Goal: Task Accomplishment & Management: Manage account settings

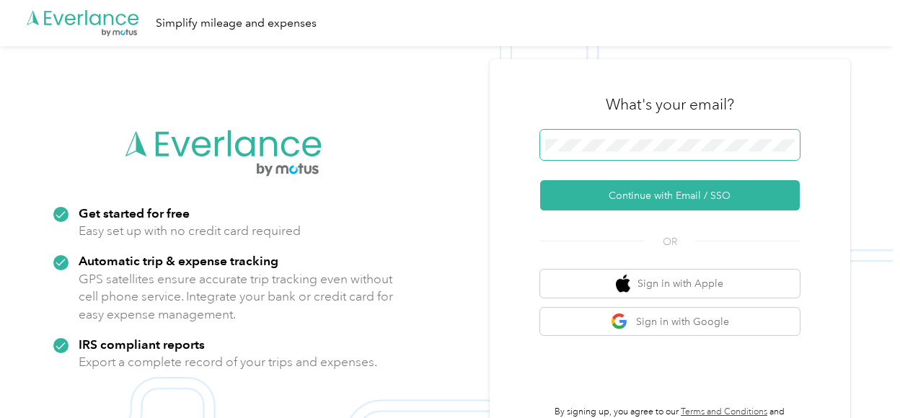
click at [682, 136] on span at bounding box center [670, 145] width 260 height 30
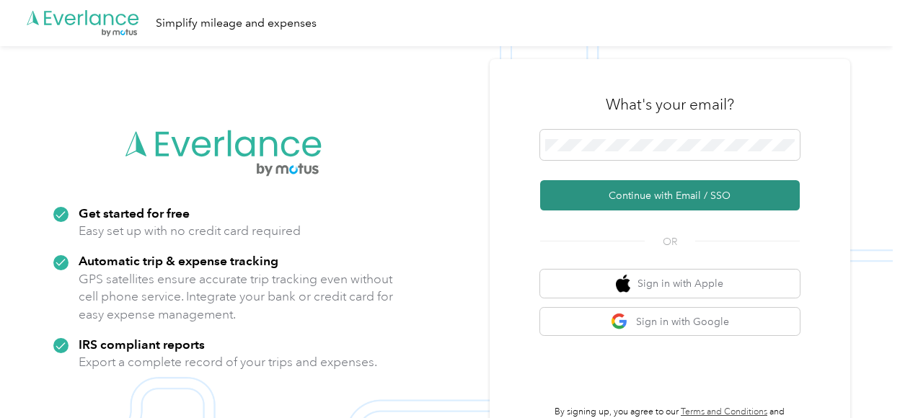
click at [656, 192] on button "Continue with Email / SSO" at bounding box center [670, 195] width 260 height 30
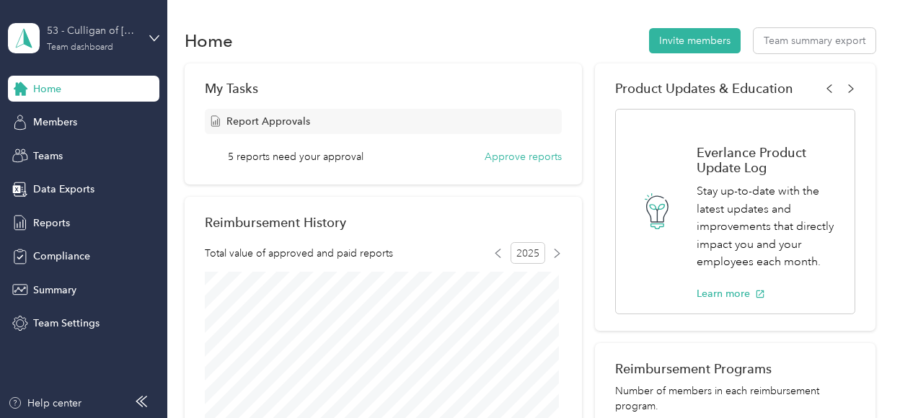
click at [74, 44] on div "Team dashboard" at bounding box center [80, 47] width 66 height 9
click at [88, 124] on div "Team dashboard" at bounding box center [159, 118] width 283 height 25
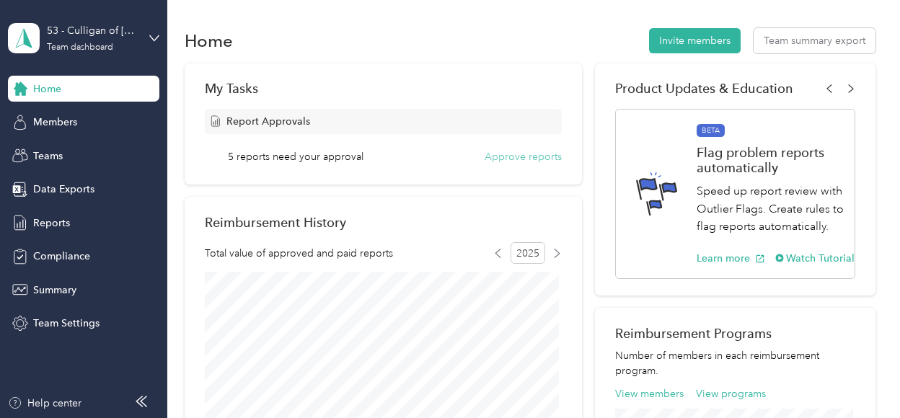
click at [513, 151] on button "Approve reports" at bounding box center [522, 156] width 77 height 15
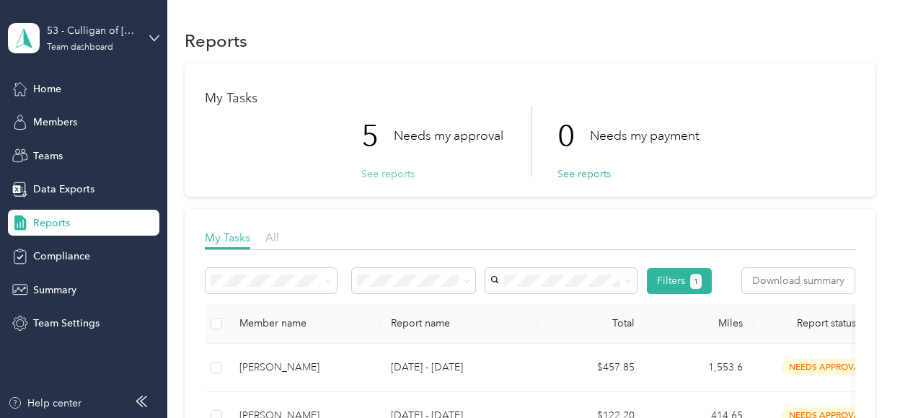
click at [392, 175] on button "See reports" at bounding box center [387, 174] width 53 height 15
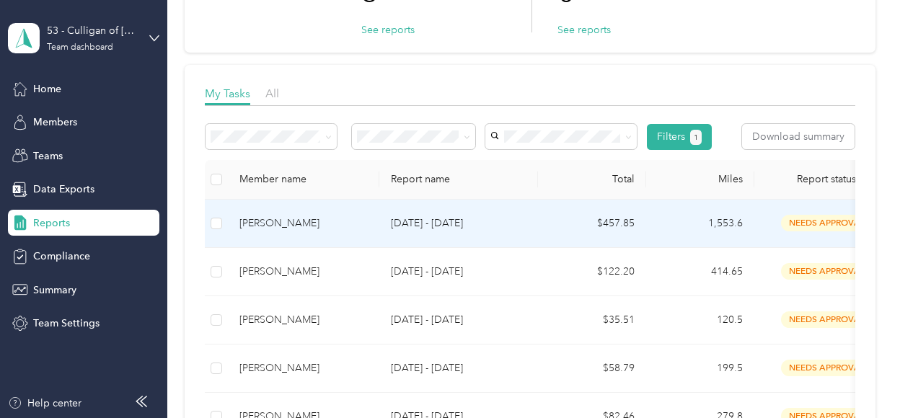
scroll to position [216, 0]
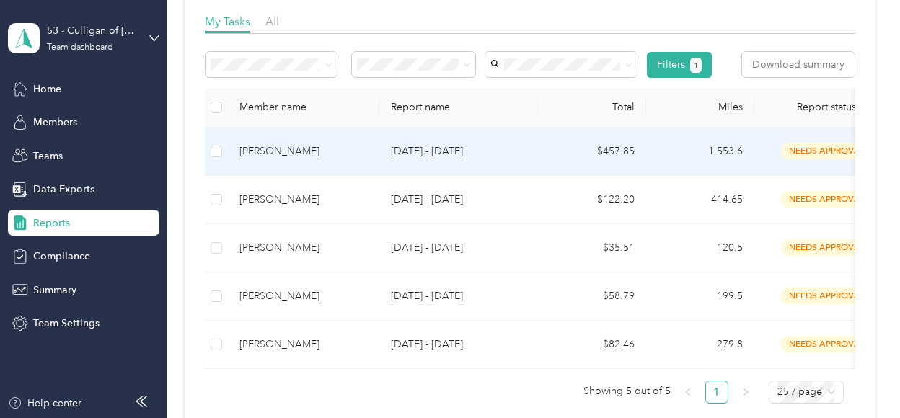
click at [527, 169] on td "Sep 1 - 30, 2025" at bounding box center [458, 152] width 159 height 48
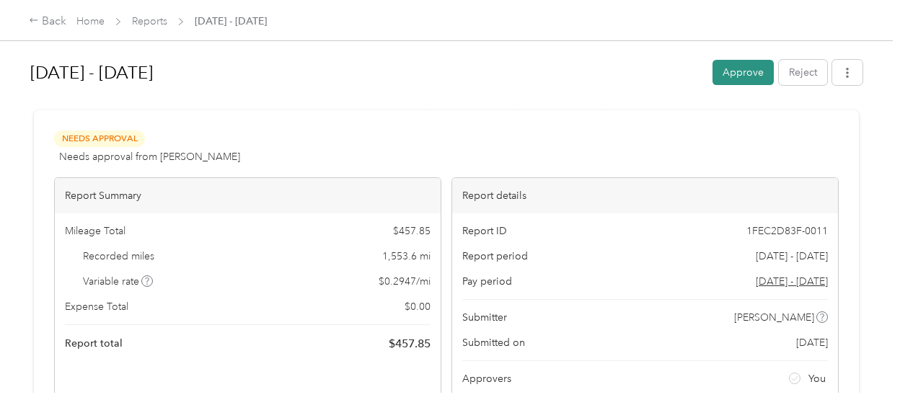
click at [740, 81] on button "Approve" at bounding box center [742, 72] width 61 height 25
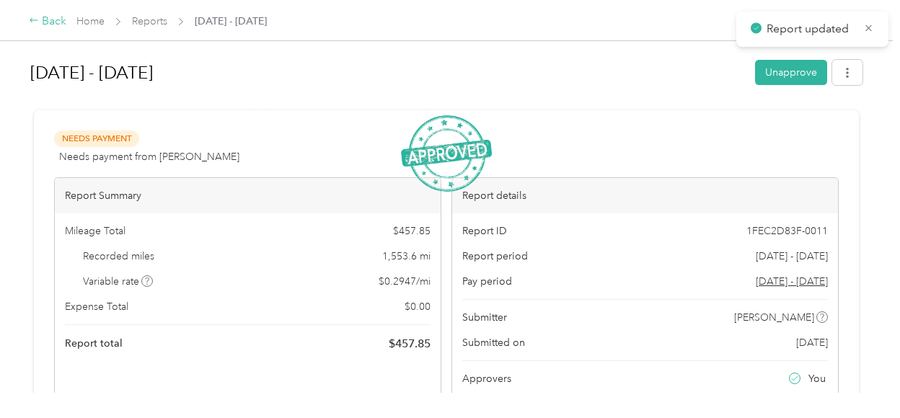
click at [56, 22] on div "Back" at bounding box center [47, 21] width 37 height 17
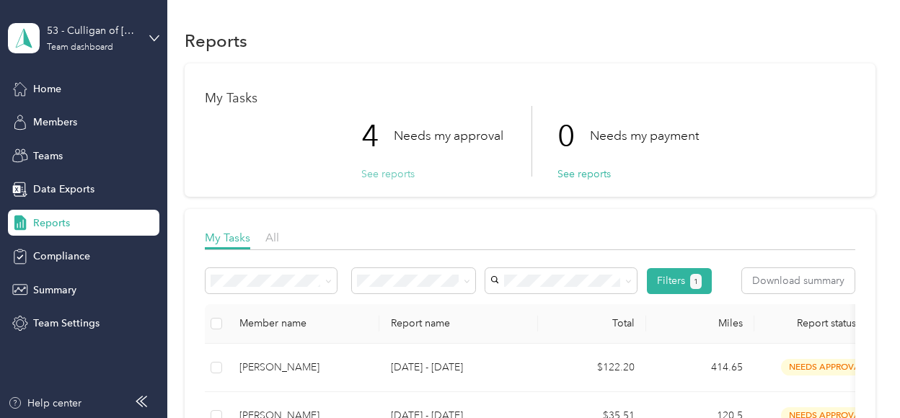
click at [396, 174] on button "See reports" at bounding box center [387, 174] width 53 height 15
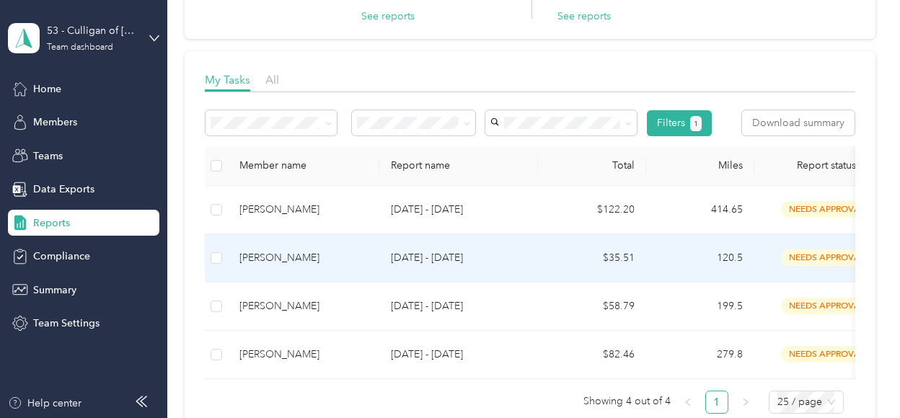
scroll to position [216, 0]
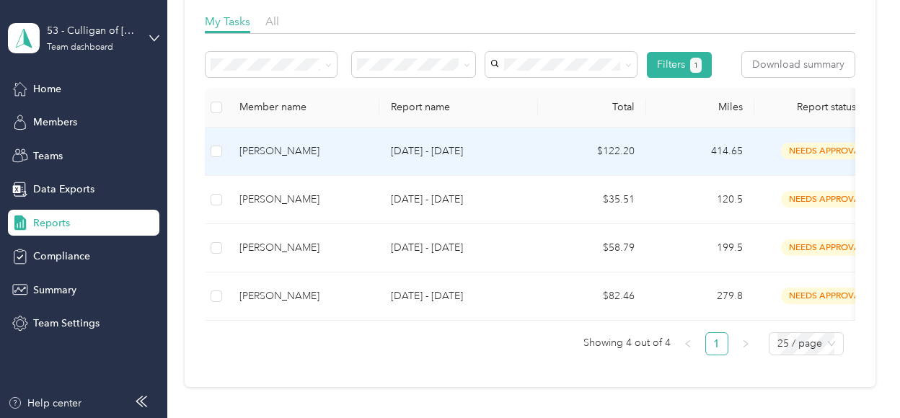
click at [434, 142] on td "Sep 1 - 30, 2025" at bounding box center [458, 152] width 159 height 48
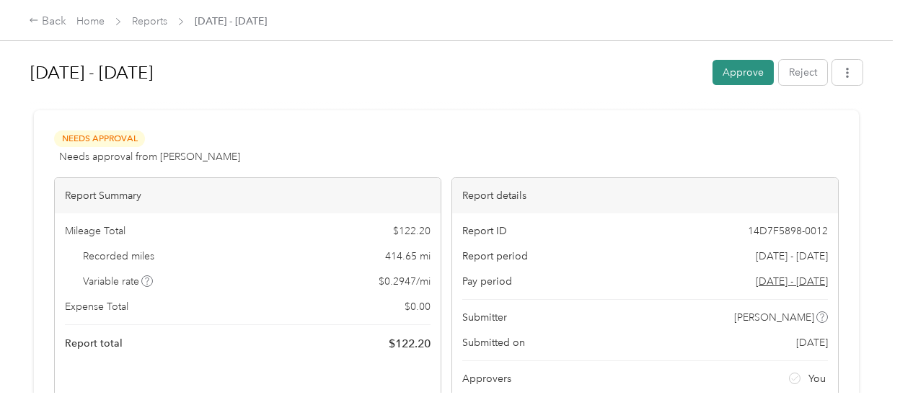
click at [759, 69] on button "Approve" at bounding box center [742, 72] width 61 height 25
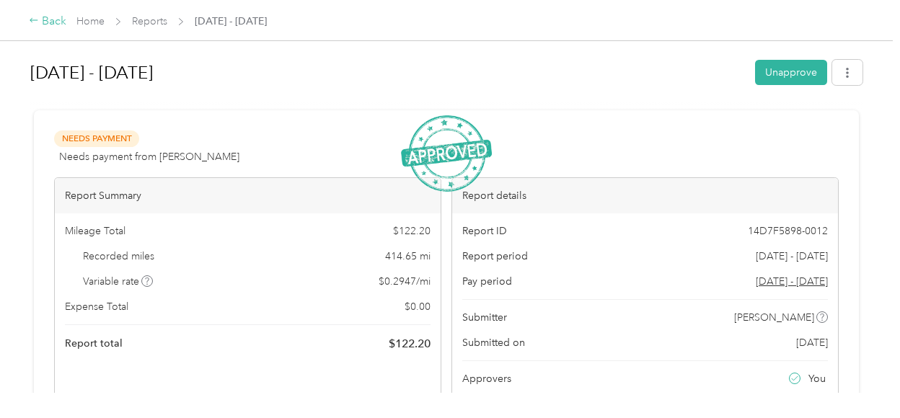
click at [45, 15] on div "Back" at bounding box center [47, 21] width 37 height 17
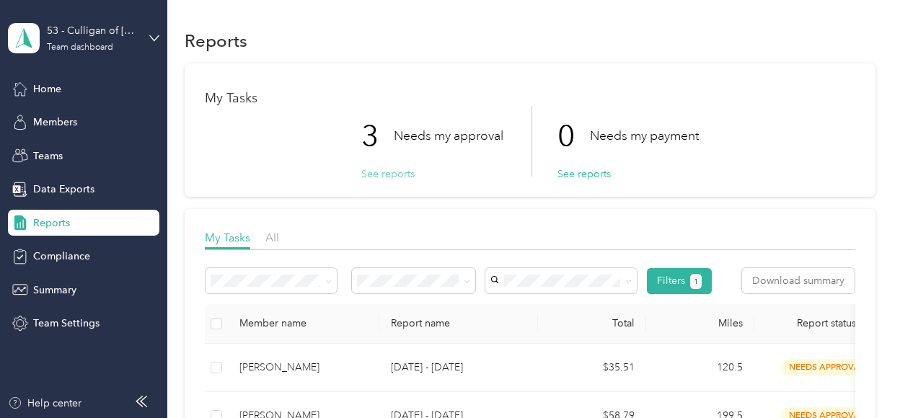
click at [391, 174] on button "See reports" at bounding box center [387, 174] width 53 height 15
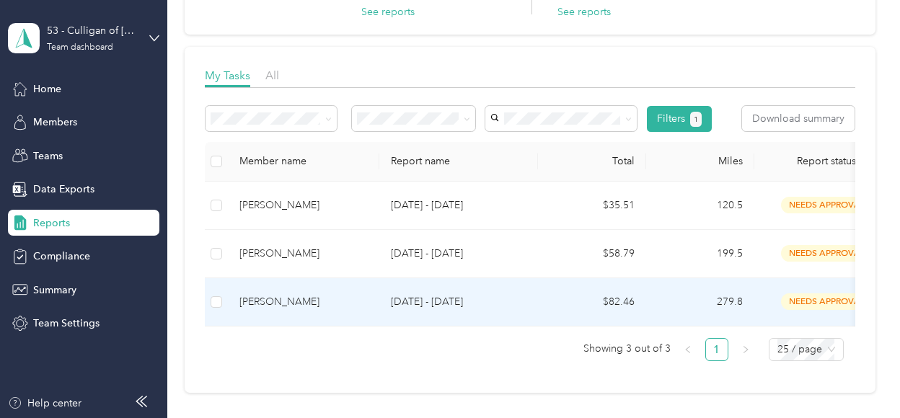
scroll to position [216, 0]
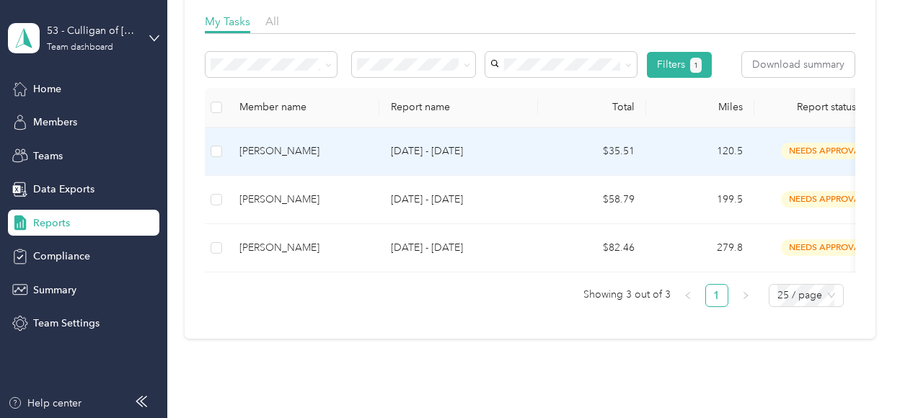
click at [424, 148] on p "Sep 8 - 15, 2025" at bounding box center [459, 151] width 136 height 16
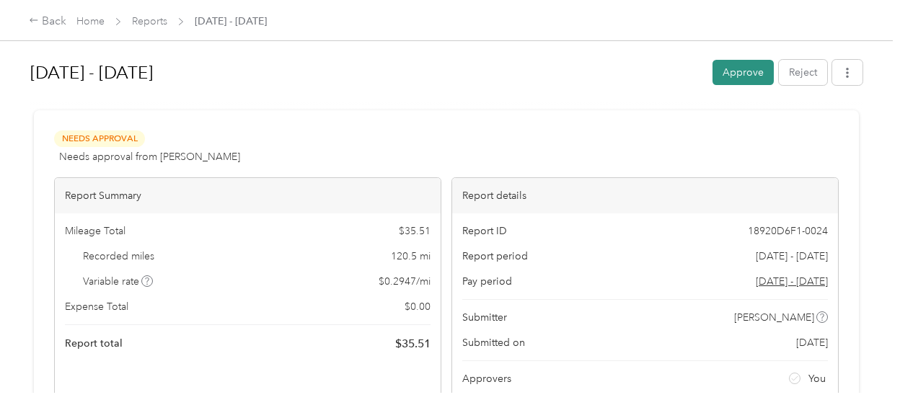
click at [757, 68] on button "Approve" at bounding box center [742, 72] width 61 height 25
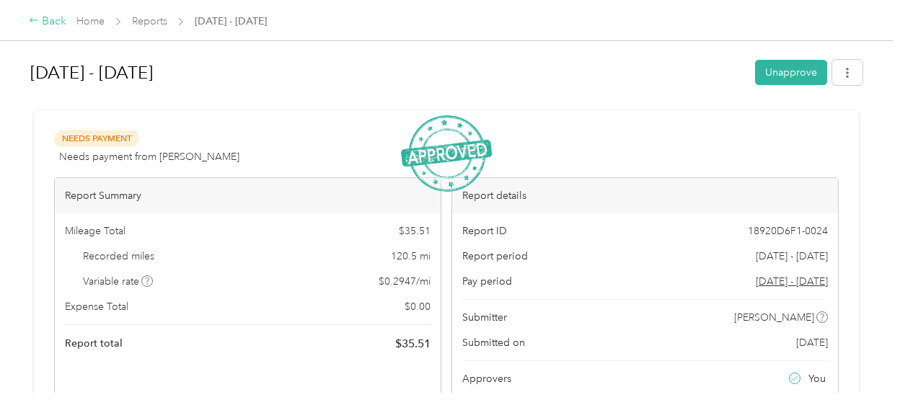
click at [59, 22] on div "Back" at bounding box center [47, 21] width 37 height 17
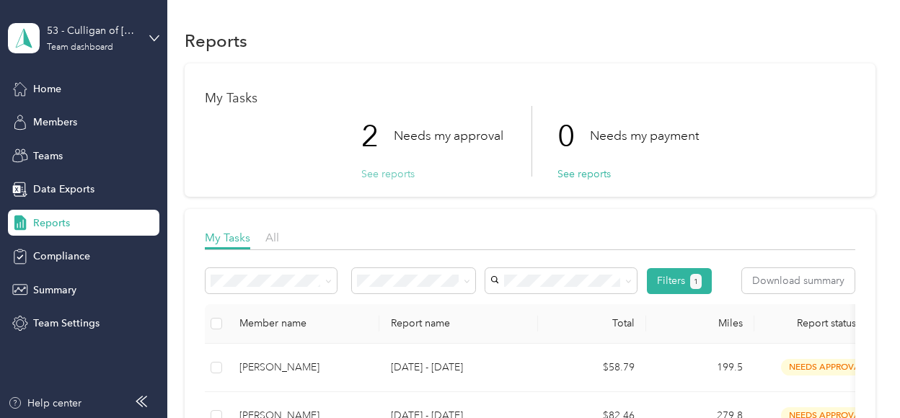
click at [394, 170] on button "See reports" at bounding box center [387, 174] width 53 height 15
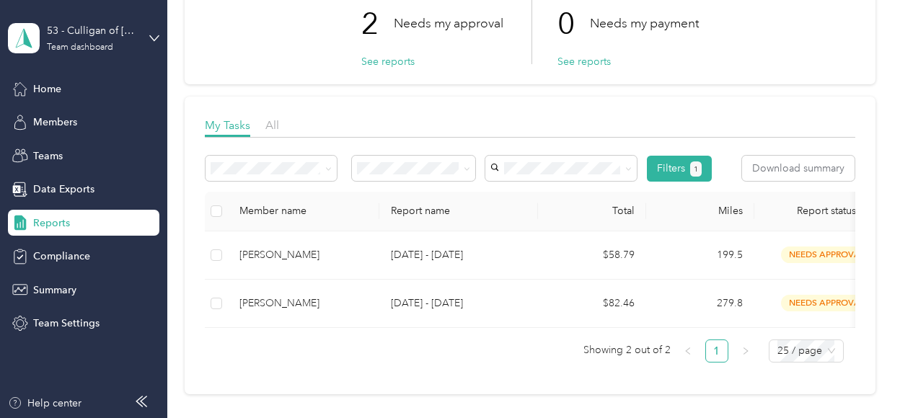
scroll to position [216, 0]
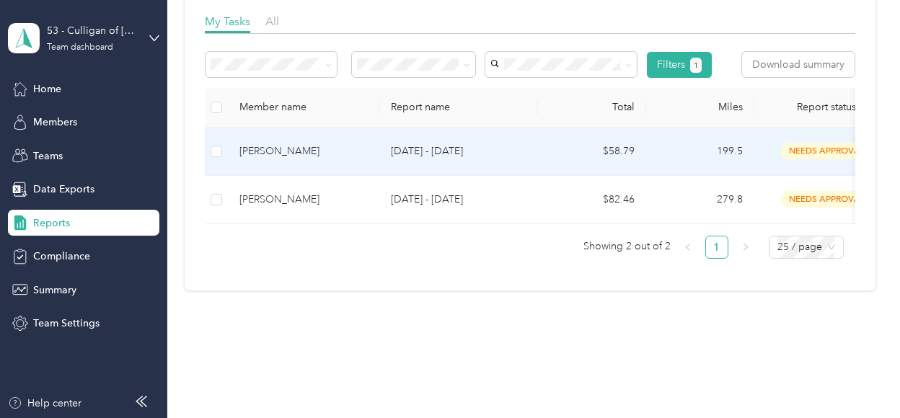
click at [567, 142] on td "$58.79" at bounding box center [592, 152] width 108 height 48
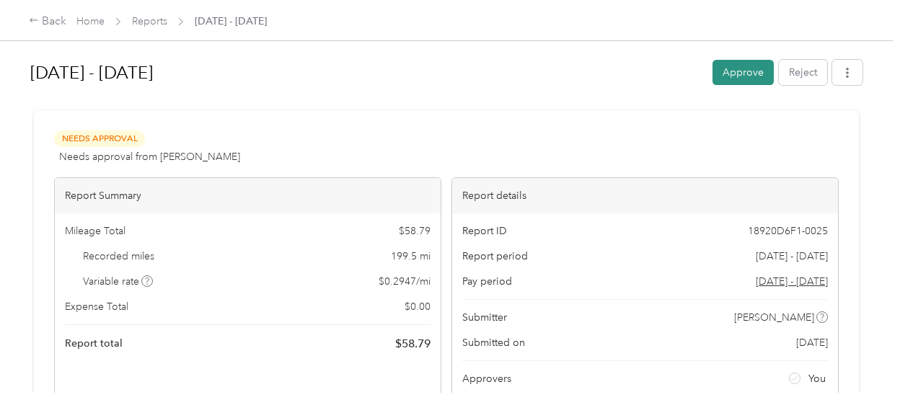
click at [719, 79] on button "Approve" at bounding box center [742, 72] width 61 height 25
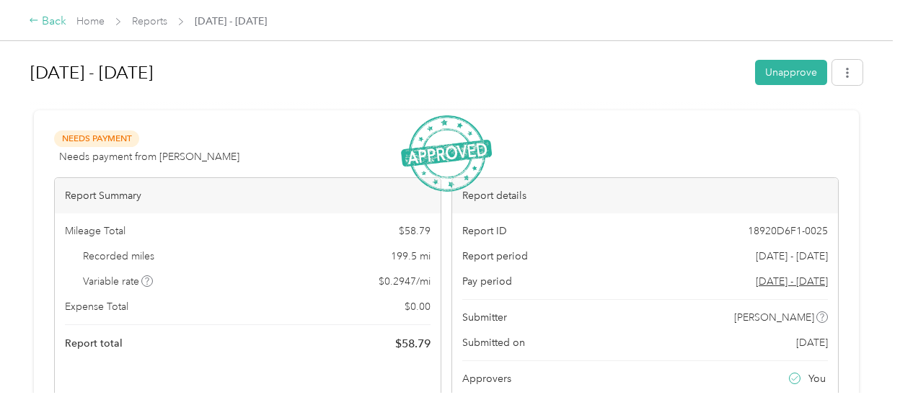
click at [61, 21] on div "Back" at bounding box center [47, 21] width 37 height 17
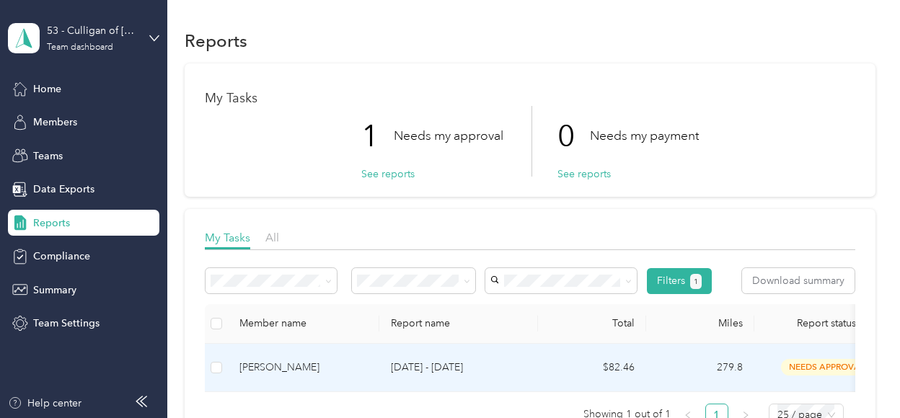
click at [422, 355] on td "Sep 22 - 28, 2025" at bounding box center [458, 368] width 159 height 48
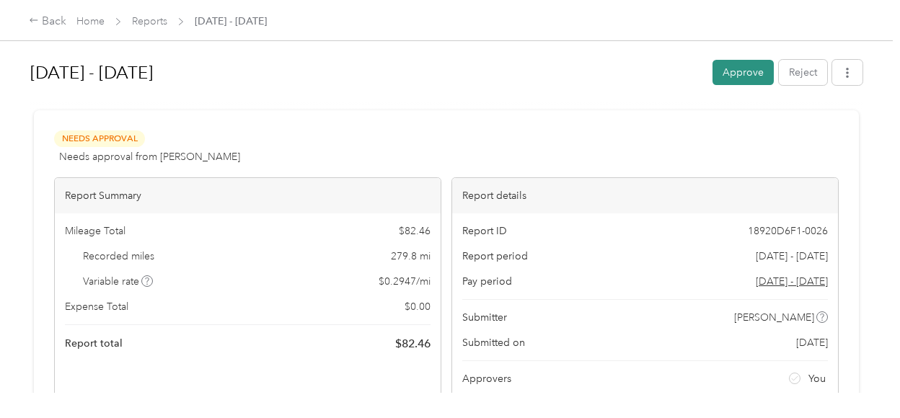
click at [740, 66] on button "Approve" at bounding box center [742, 72] width 61 height 25
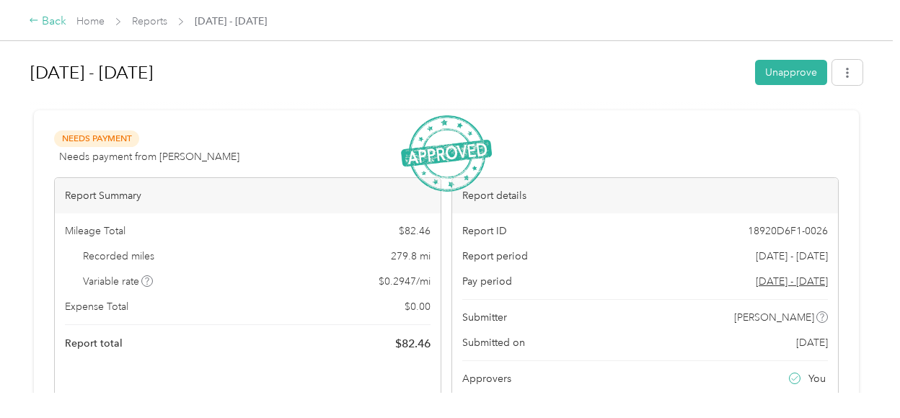
click at [40, 15] on div "Back" at bounding box center [47, 21] width 37 height 17
